Goal: Task Accomplishment & Management: Manage account settings

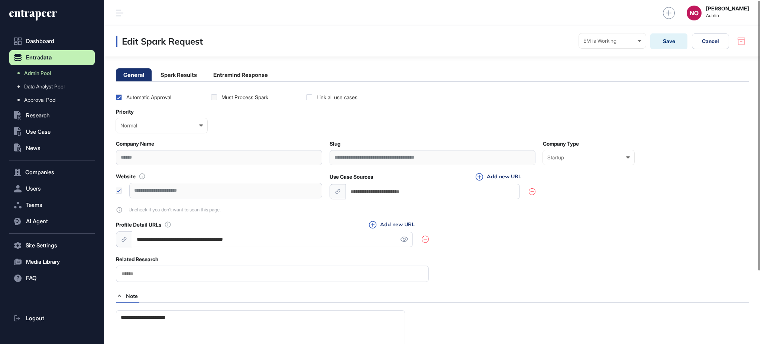
scroll to position [0, 0]
click at [51, 71] on span "Admin Pool" at bounding box center [37, 73] width 27 height 6
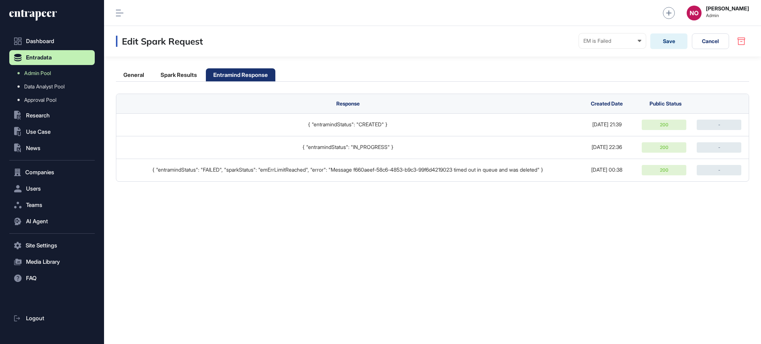
scroll to position [0, 0]
click at [141, 74] on li "General" at bounding box center [134, 74] width 36 height 13
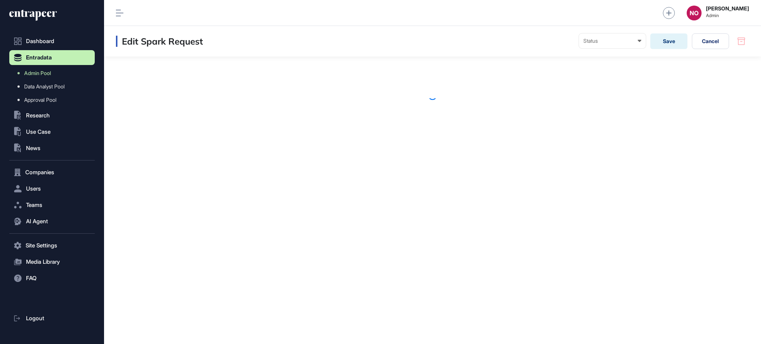
scroll to position [0, 0]
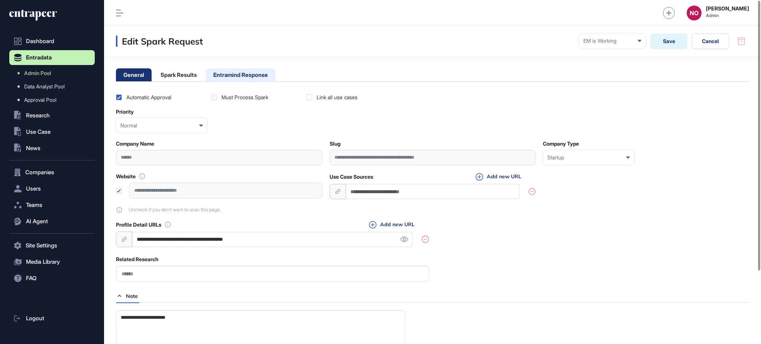
click at [255, 80] on li "Entramind Response" at bounding box center [241, 74] width 70 height 13
